Goal: Task Accomplishment & Management: Manage account settings

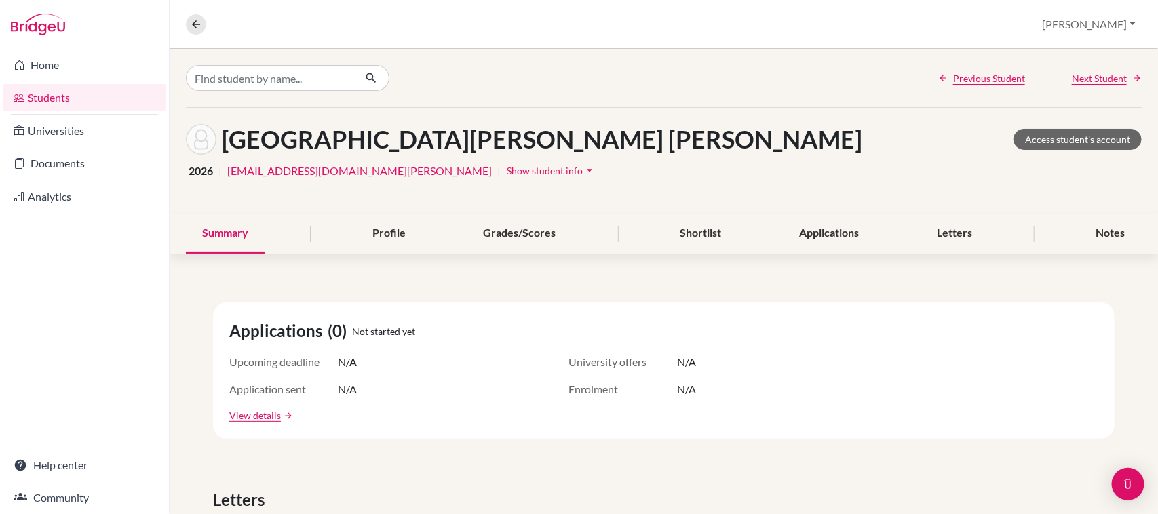
click at [583, 163] on icon "arrow_drop_down" at bounding box center [590, 170] width 14 height 14
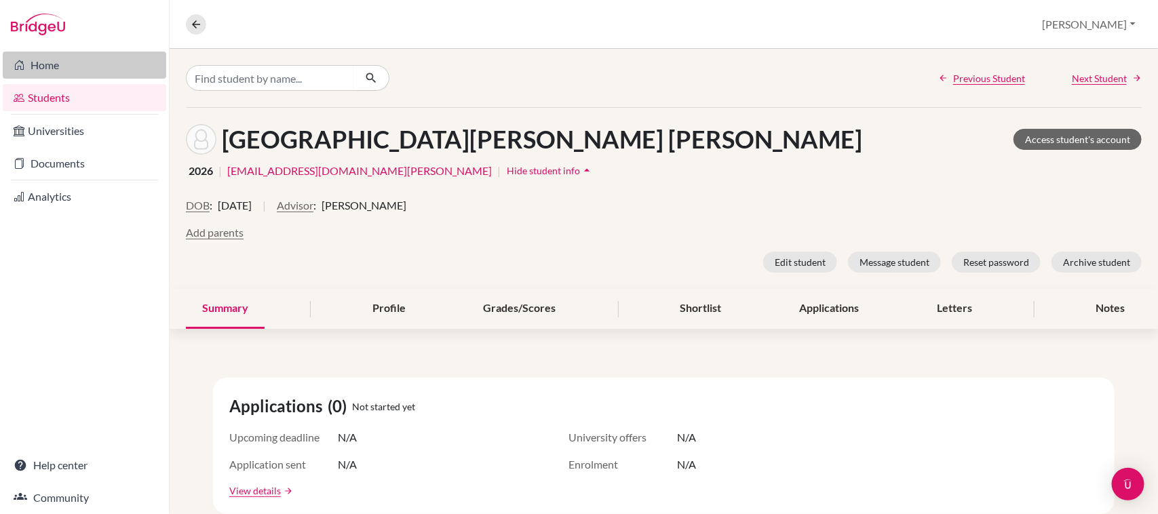
click at [87, 62] on link "Home" at bounding box center [84, 65] width 163 height 27
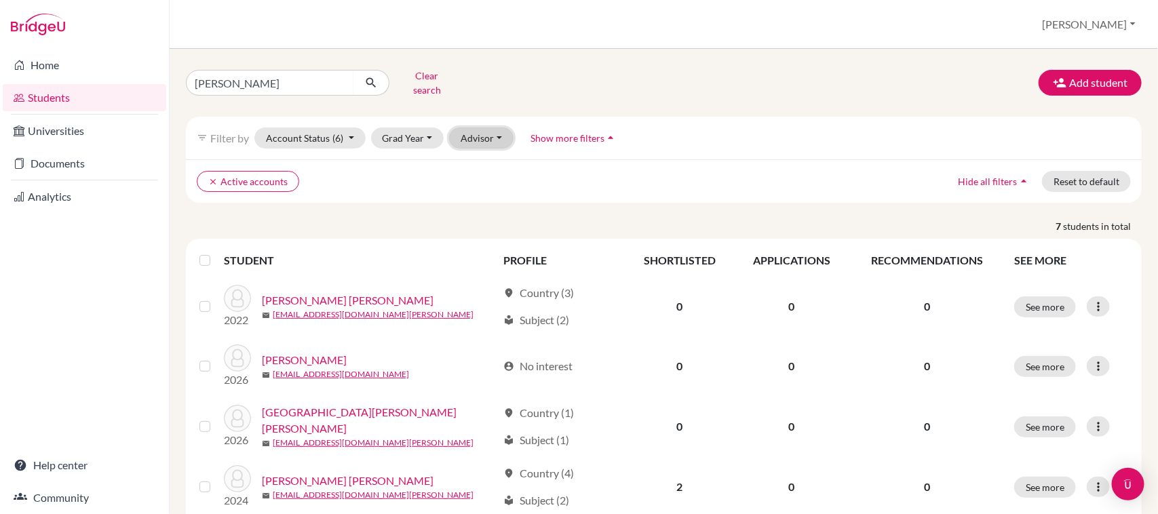
click at [497, 132] on button "Advisor" at bounding box center [481, 138] width 64 height 21
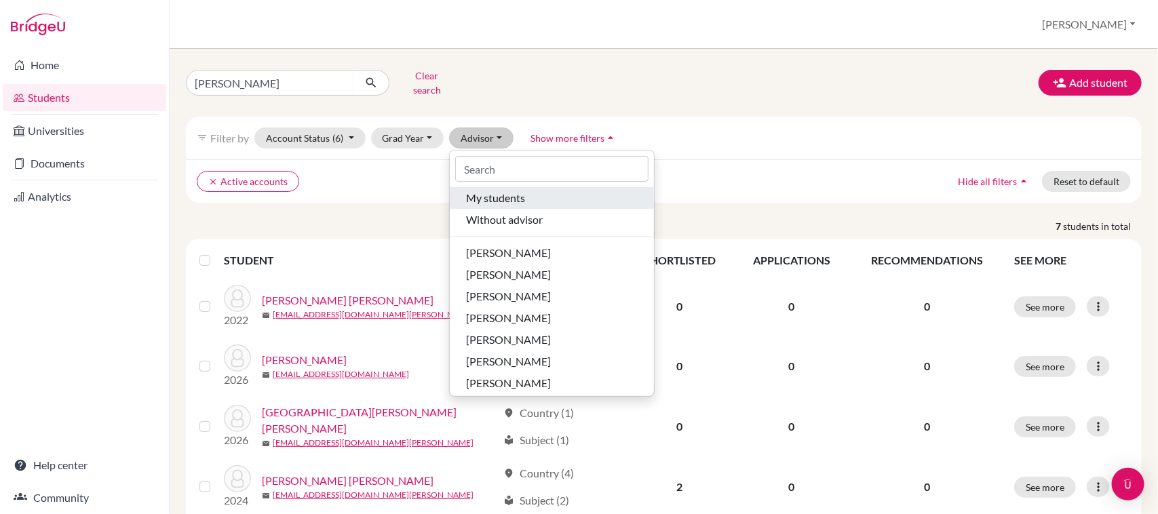
click at [513, 190] on span "My students" at bounding box center [495, 198] width 59 height 16
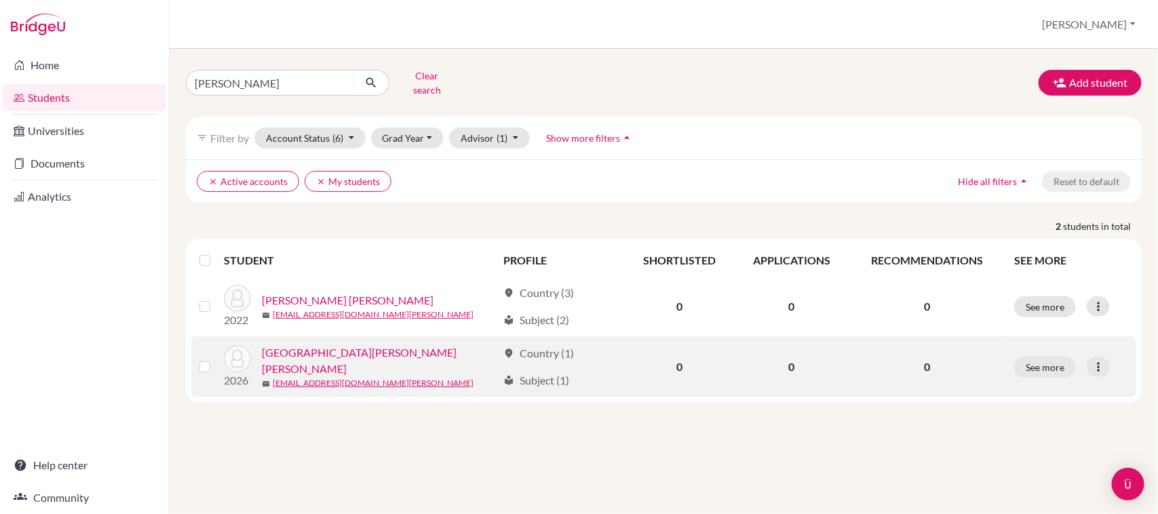
click at [322, 351] on link "[GEOGRAPHIC_DATA][PERSON_NAME] [PERSON_NAME]" at bounding box center [379, 361] width 235 height 33
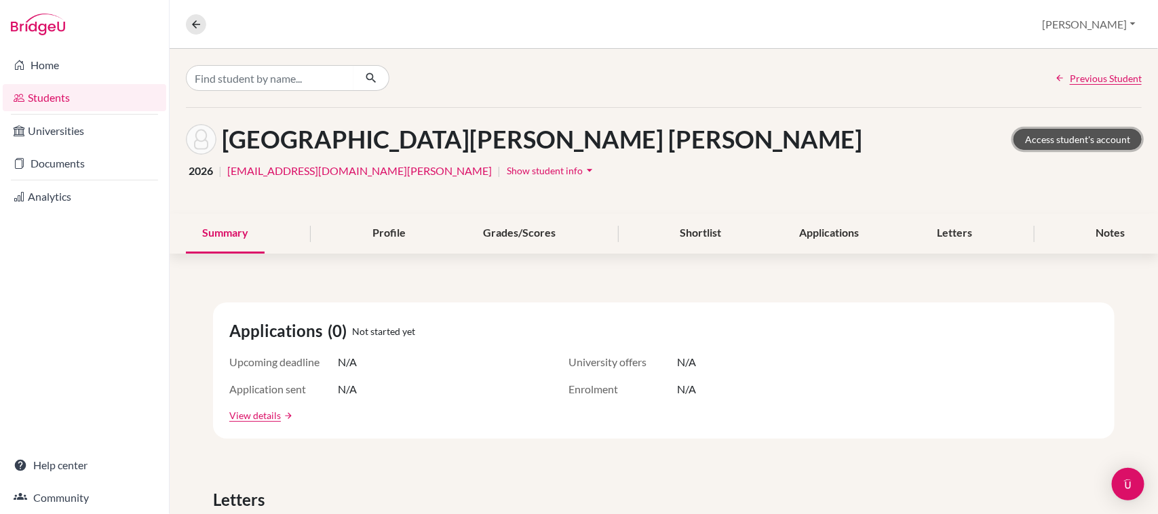
click at [1043, 142] on link "Access student's account" at bounding box center [1077, 139] width 128 height 21
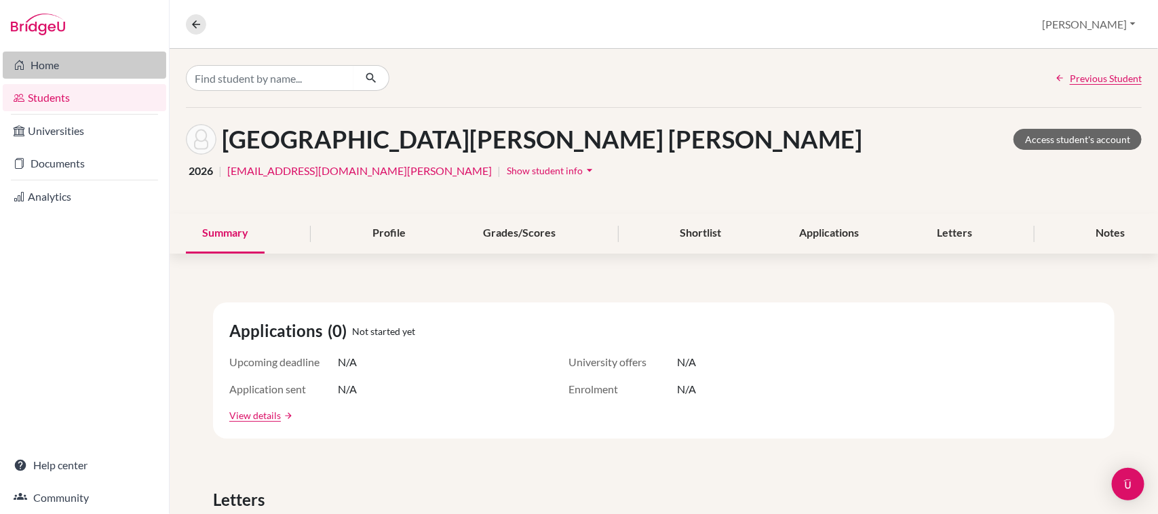
click at [39, 68] on link "Home" at bounding box center [84, 65] width 163 height 27
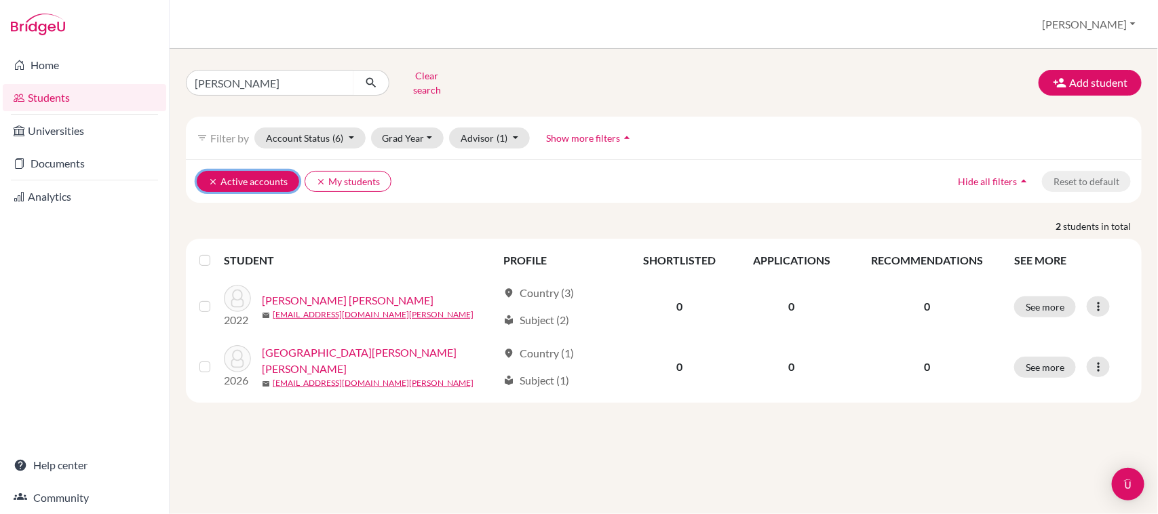
click at [212, 177] on icon "clear" at bounding box center [212, 181] width 9 height 9
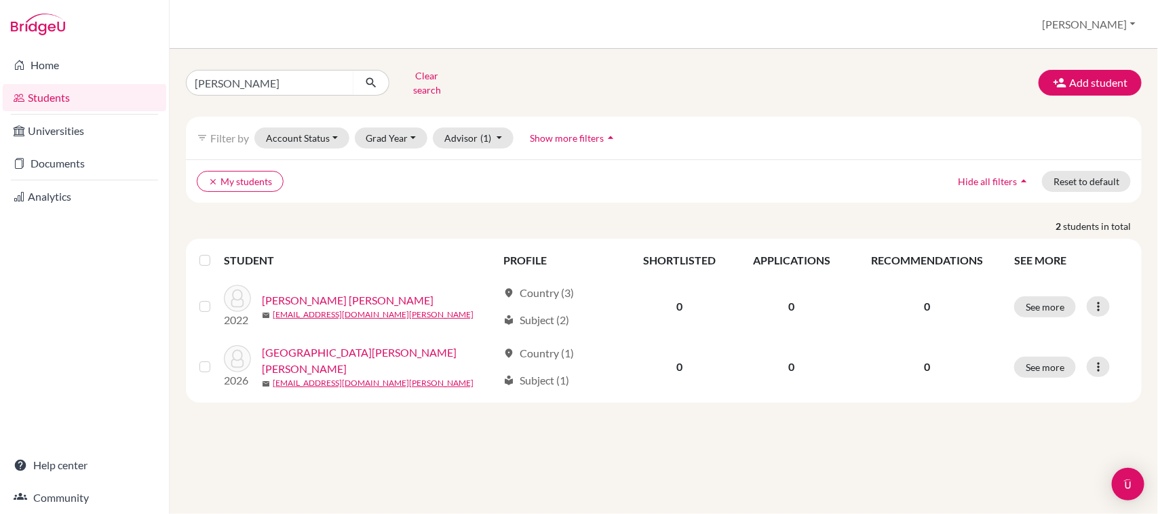
click at [364, 184] on div "clear My students Hide all filters arrow_drop_up Reset to default" at bounding box center [664, 180] width 956 height 43
click at [205, 171] on button "clear My students" at bounding box center [240, 181] width 87 height 21
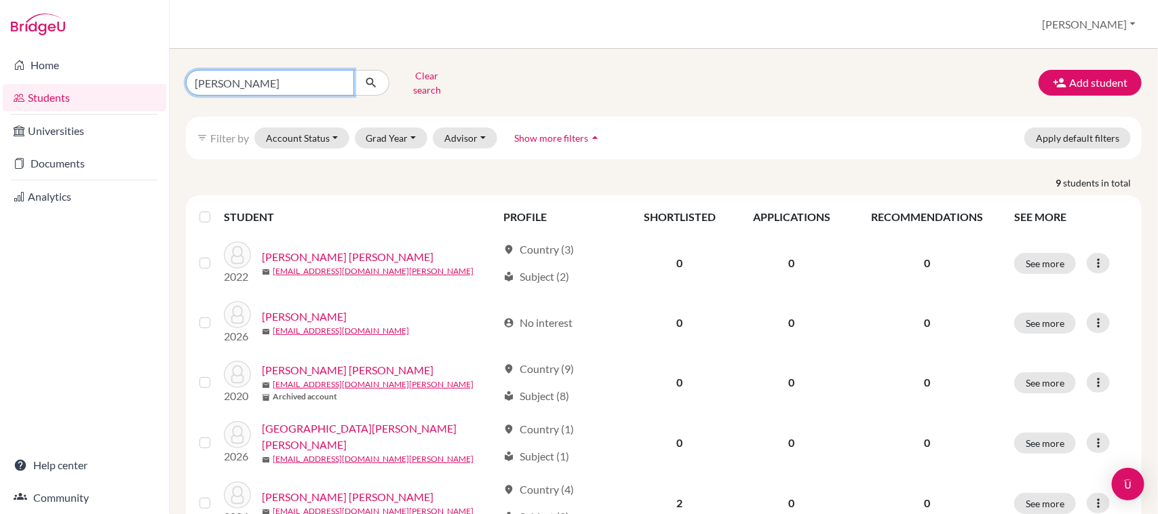
click at [239, 76] on input "[PERSON_NAME]" at bounding box center [270, 83] width 168 height 26
drag, startPoint x: 239, startPoint y: 75, endPoint x: 117, endPoint y: 63, distance: 122.7
click at [121, 59] on div "Home Students Universities Documents Analytics Help center Community Students o…" at bounding box center [579, 257] width 1158 height 514
type input "mathias"
click button "submit" at bounding box center [371, 83] width 36 height 26
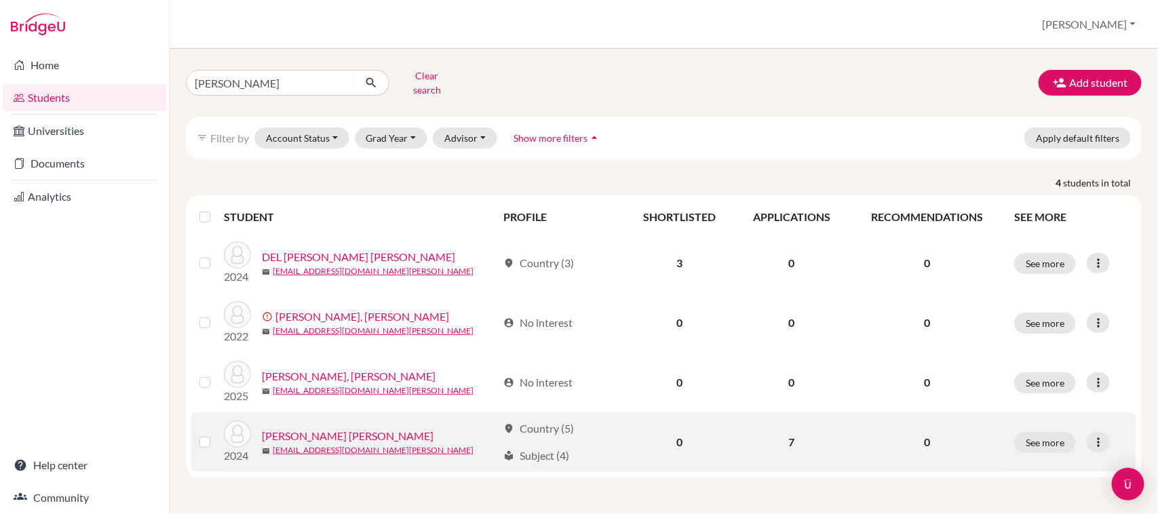
click at [421, 428] on link "MUNAYCO CHAVEZ, ADRIAN MATHIAS" at bounding box center [348, 436] width 172 height 16
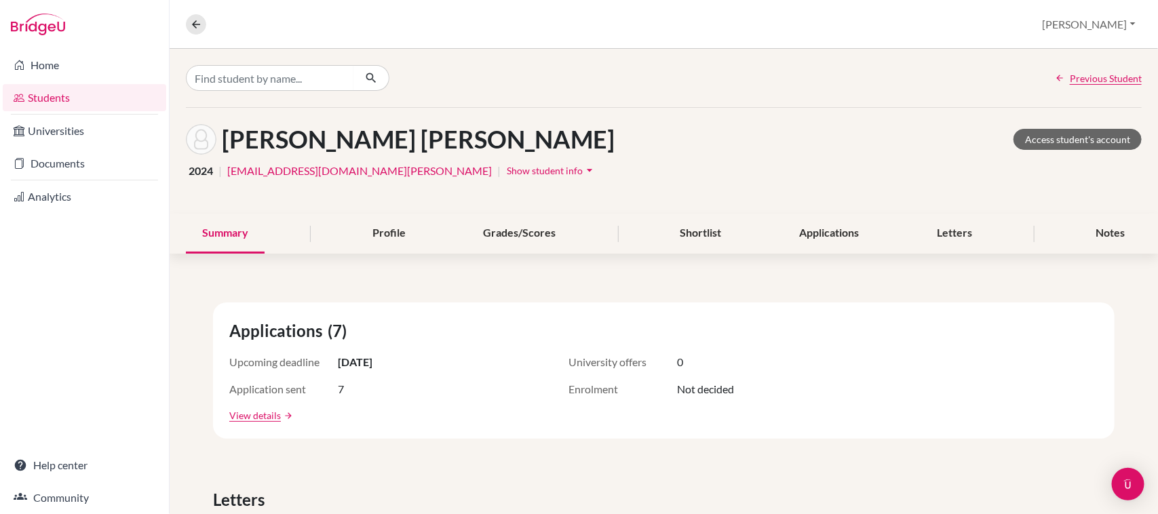
click at [507, 173] on span "Show student info" at bounding box center [545, 171] width 76 height 12
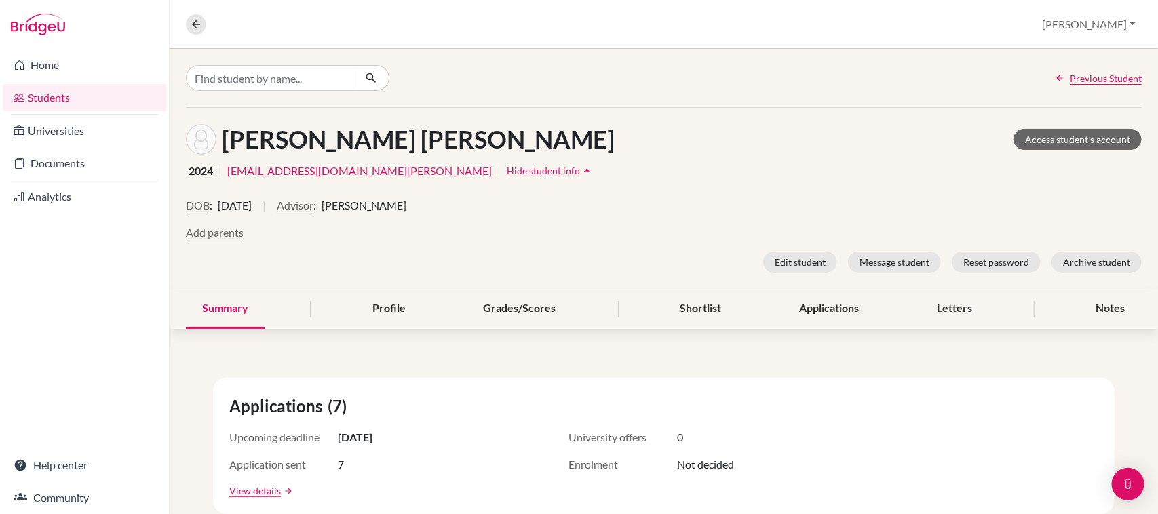
click at [219, 222] on div "DOB : 26 July 2008 | Advisor : Pamela Bazán" at bounding box center [664, 210] width 956 height 27
click at [790, 259] on button "Edit student" at bounding box center [800, 262] width 74 height 21
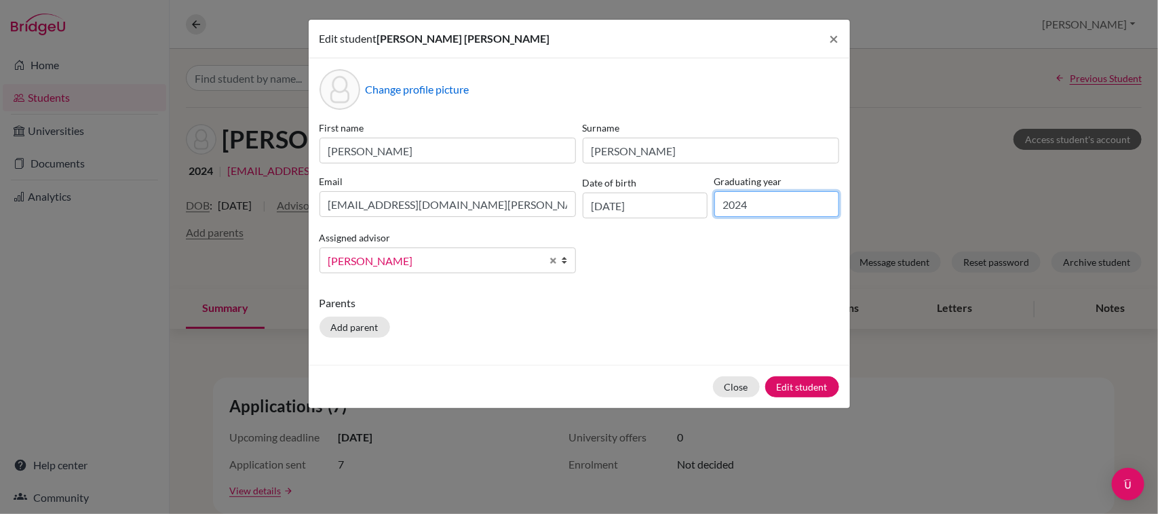
click at [764, 209] on input "2024" at bounding box center [776, 204] width 125 height 26
type input "2025"
click at [744, 390] on button "Close" at bounding box center [736, 386] width 47 height 21
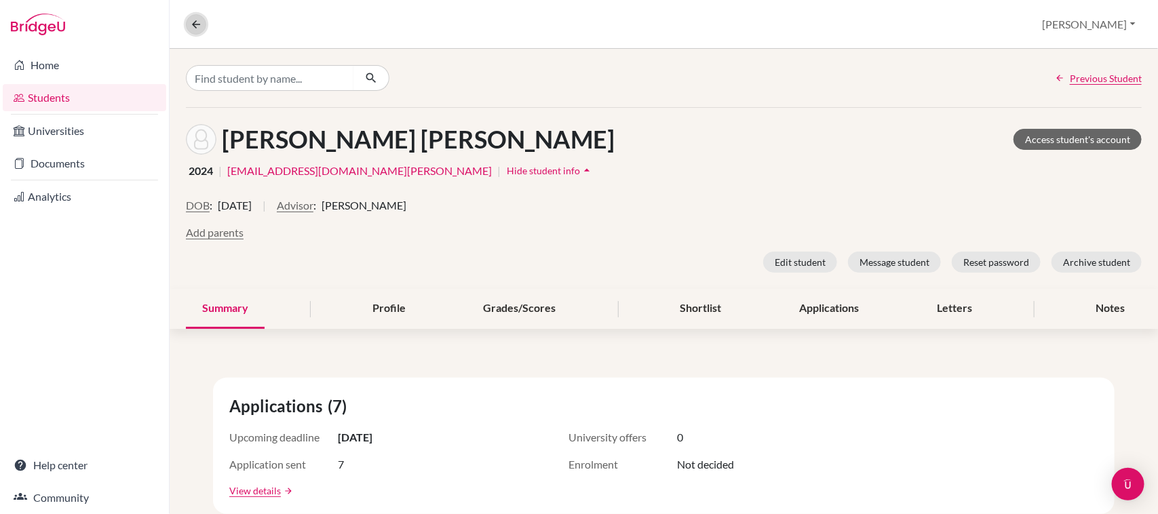
click at [195, 19] on icon at bounding box center [196, 24] width 12 height 12
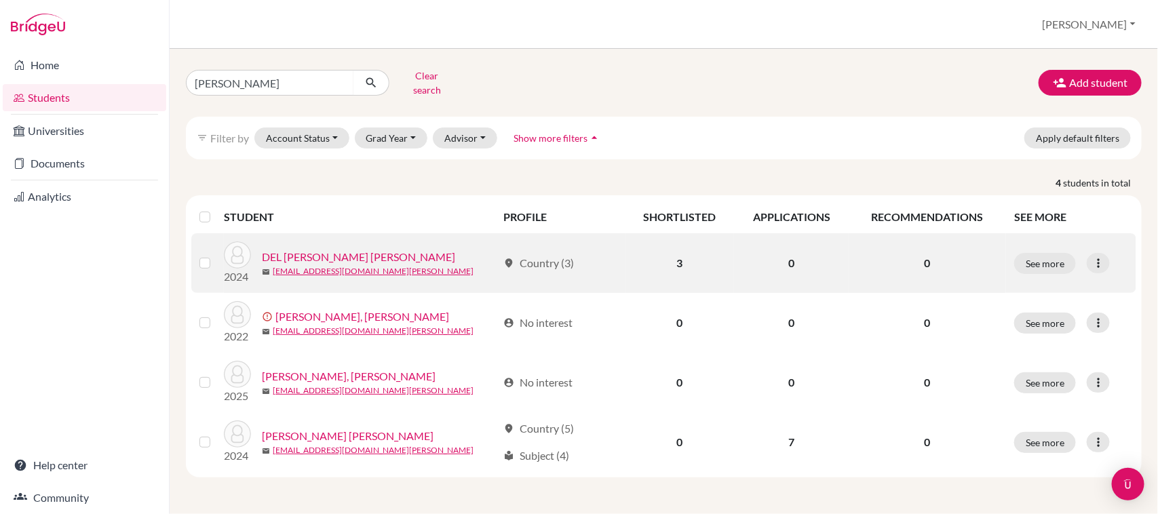
click at [348, 249] on link "DEL PINO TALAVERA, MATHÍAS" at bounding box center [358, 257] width 193 height 16
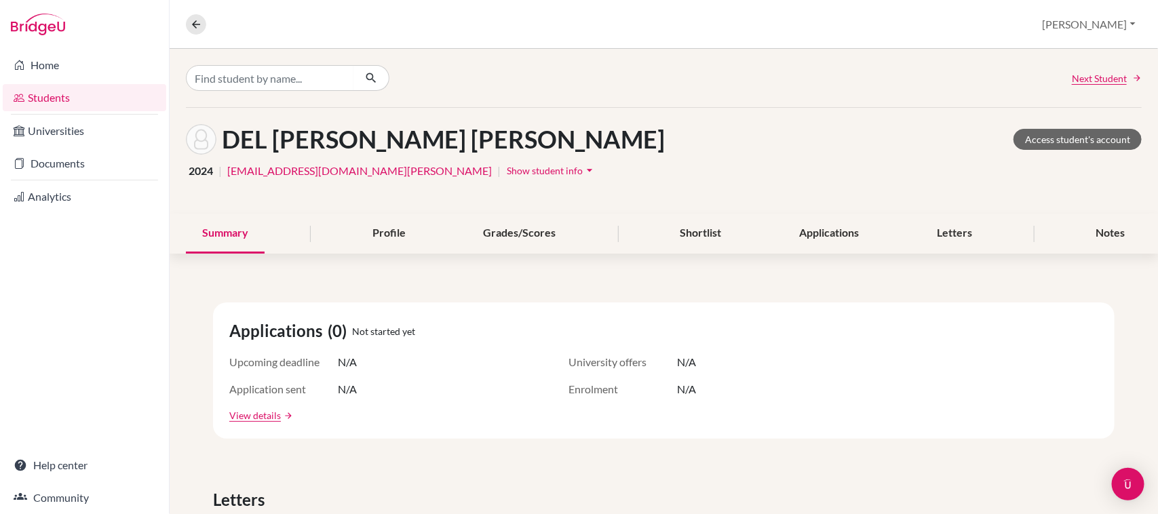
click at [507, 173] on span "Show student info" at bounding box center [545, 171] width 76 height 12
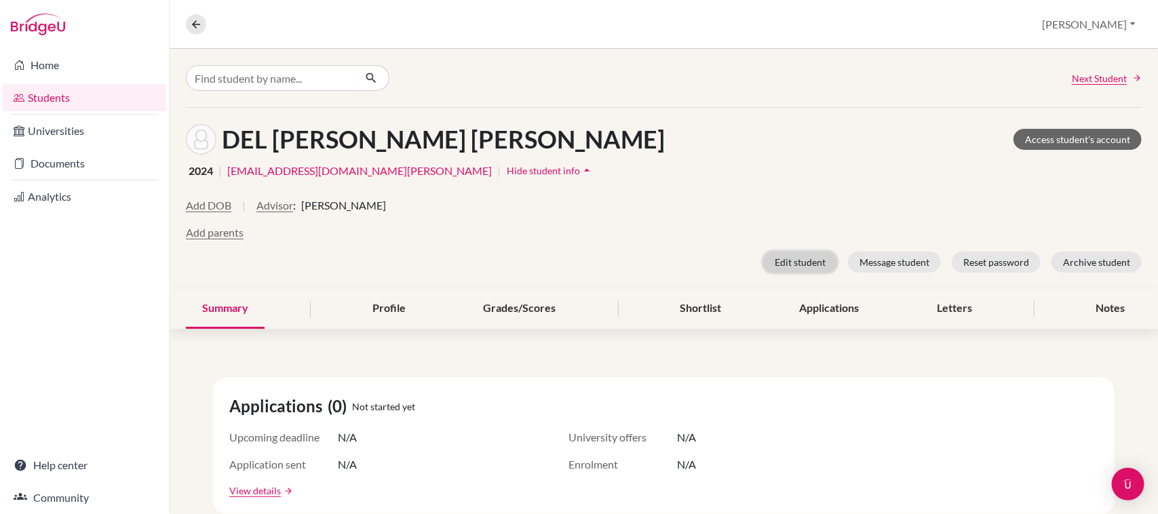
click at [768, 263] on button "Edit student" at bounding box center [800, 262] width 74 height 21
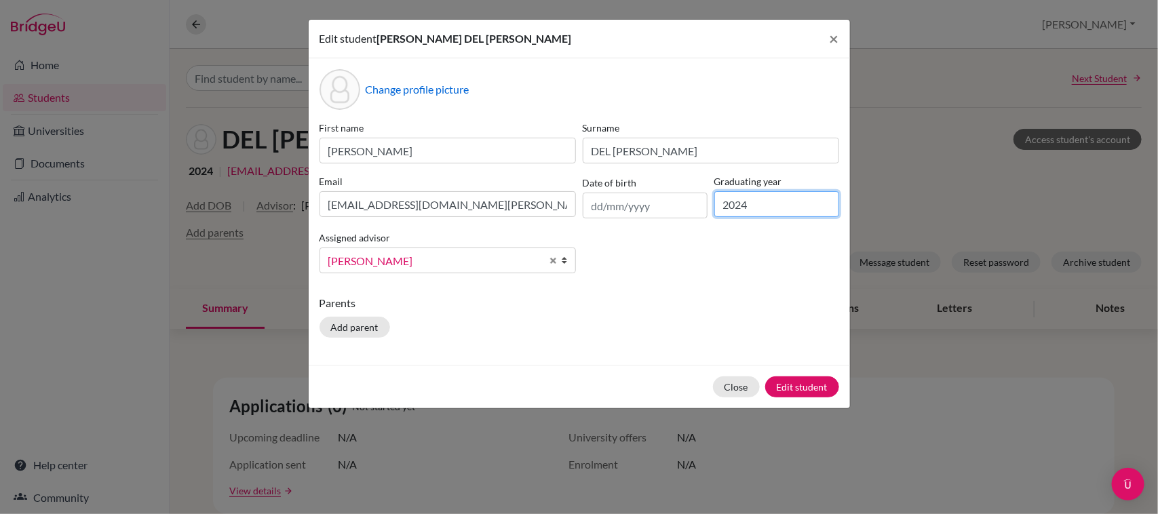
click at [770, 207] on input "2024" at bounding box center [776, 204] width 125 height 26
type input "2025"
click at [562, 261] on b at bounding box center [569, 260] width 14 height 24
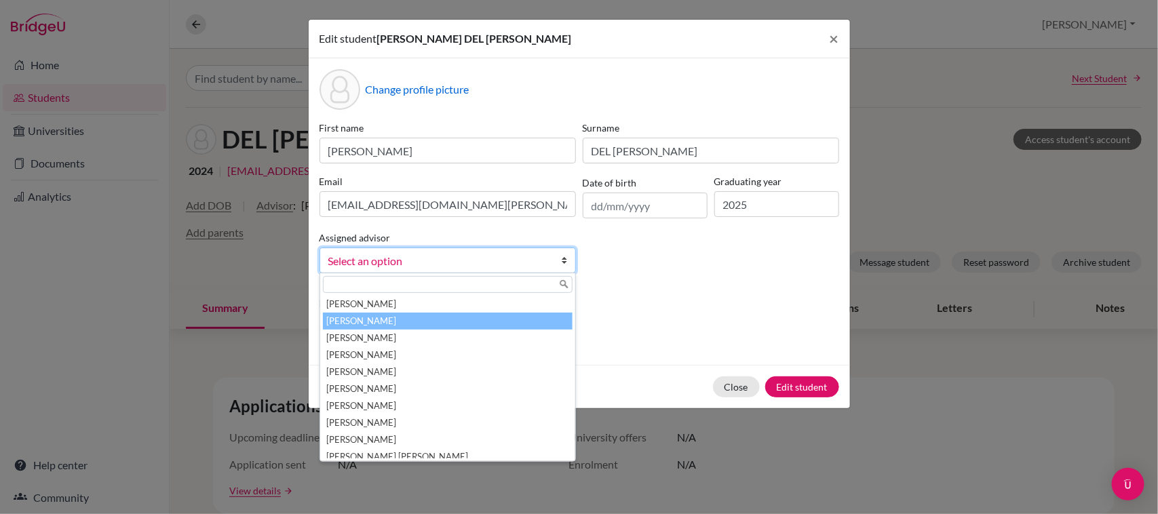
click at [406, 320] on li "Bazán, Pamela" at bounding box center [448, 321] width 250 height 17
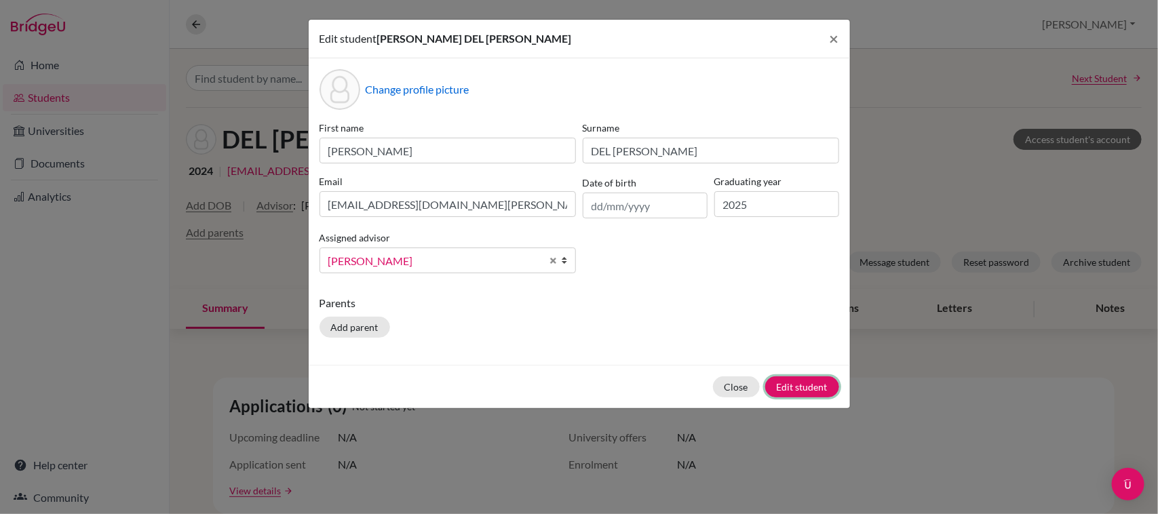
click at [817, 390] on button "Edit student" at bounding box center [802, 386] width 74 height 21
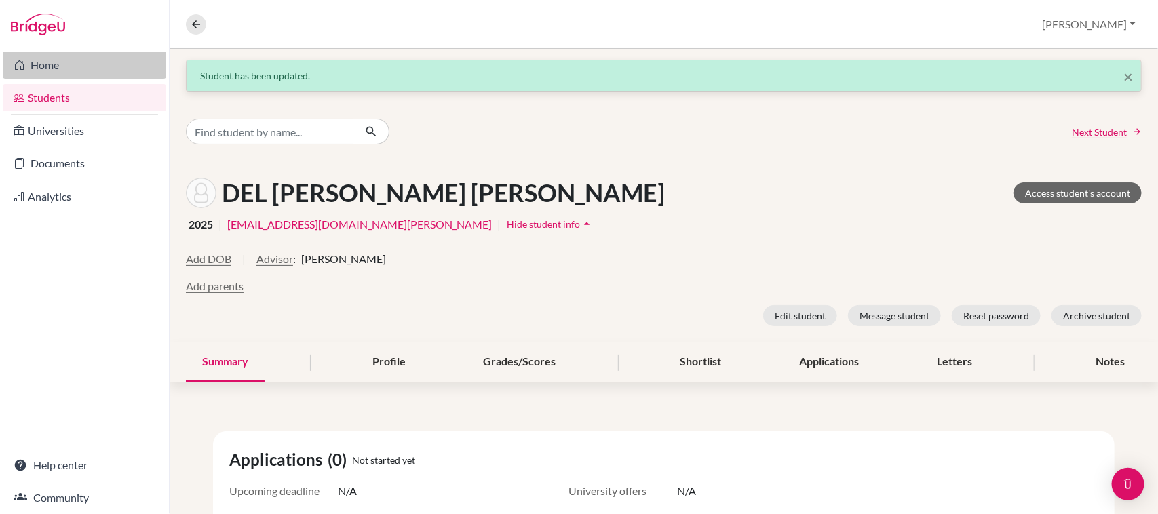
click at [28, 68] on link "Home" at bounding box center [84, 65] width 163 height 27
